Goal: Task Accomplishment & Management: Use online tool/utility

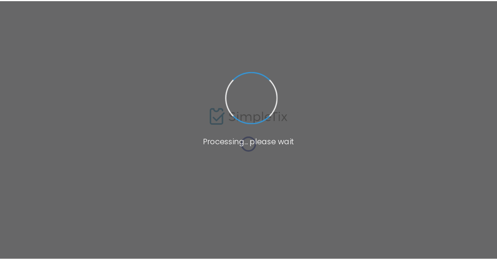
scroll to position [39, 0]
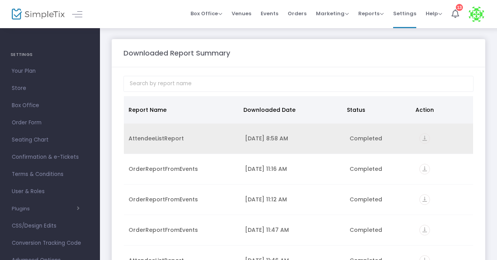
click at [422, 139] on icon "vertical_align_bottom" at bounding box center [424, 139] width 11 height 11
